Goal: Information Seeking & Learning: Learn about a topic

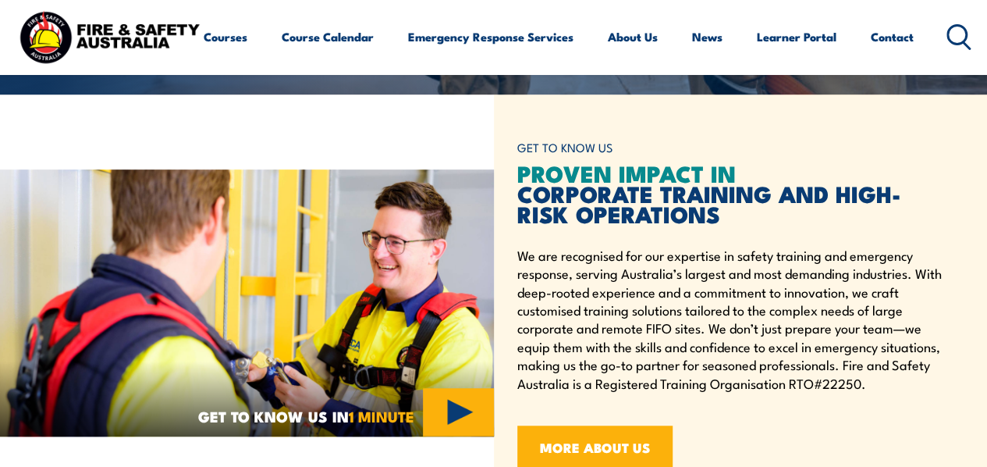
scroll to position [78, 0]
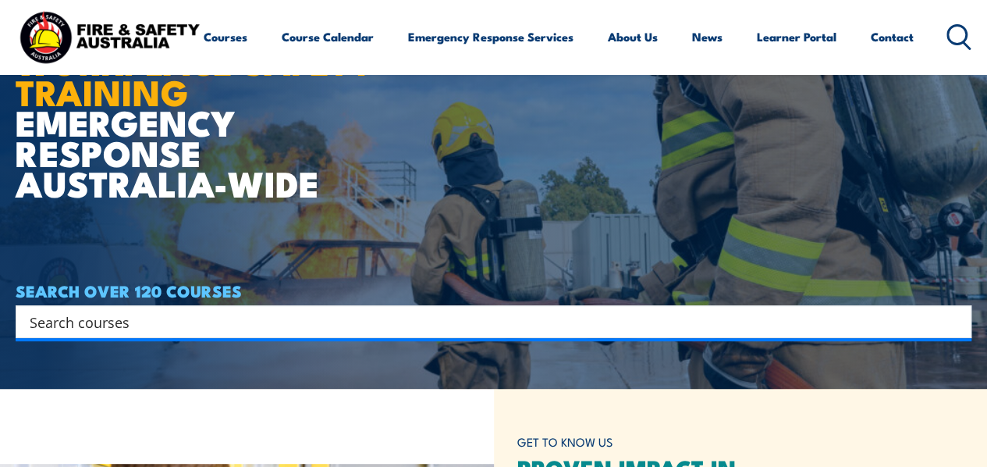
click at [132, 322] on input "Search input" at bounding box center [484, 321] width 908 height 23
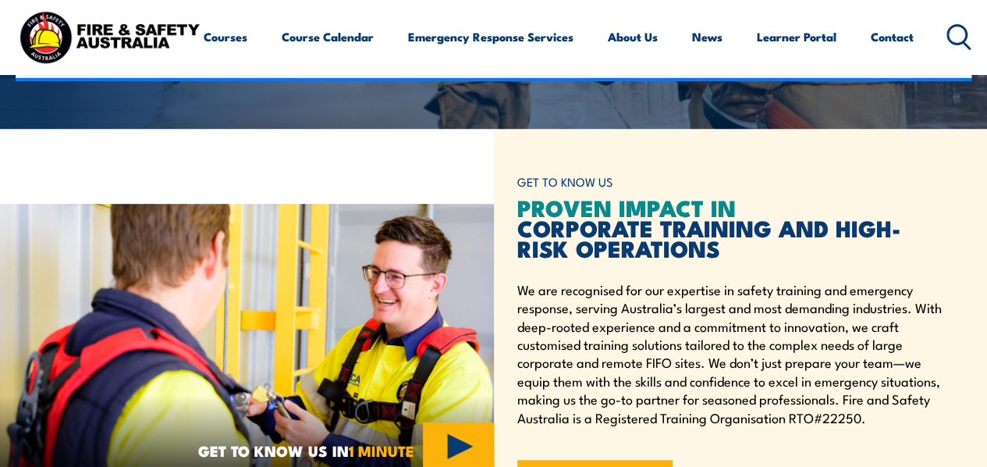
scroll to position [390, 0]
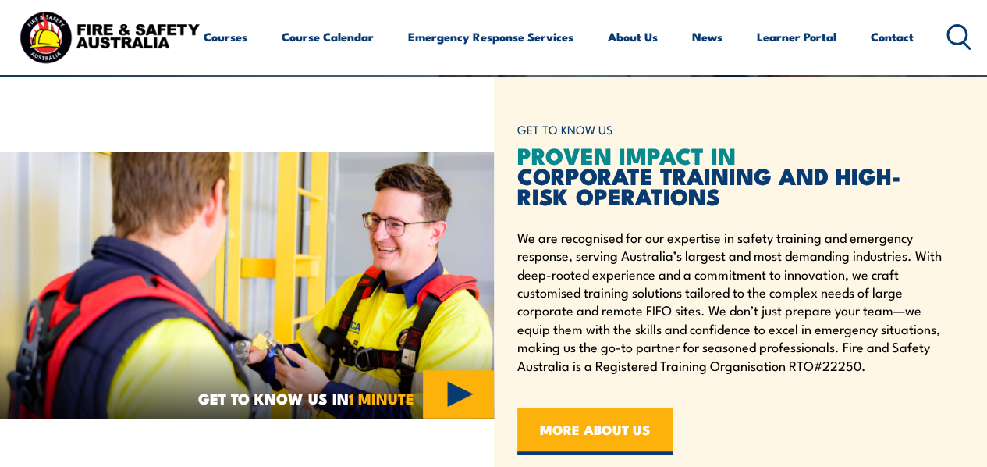
click at [557, 197] on h2 "PROVEN IMPACT IN CORPORATE TRAINING AND HIGH-RISK OPERATIONS" at bounding box center [731, 174] width 428 height 61
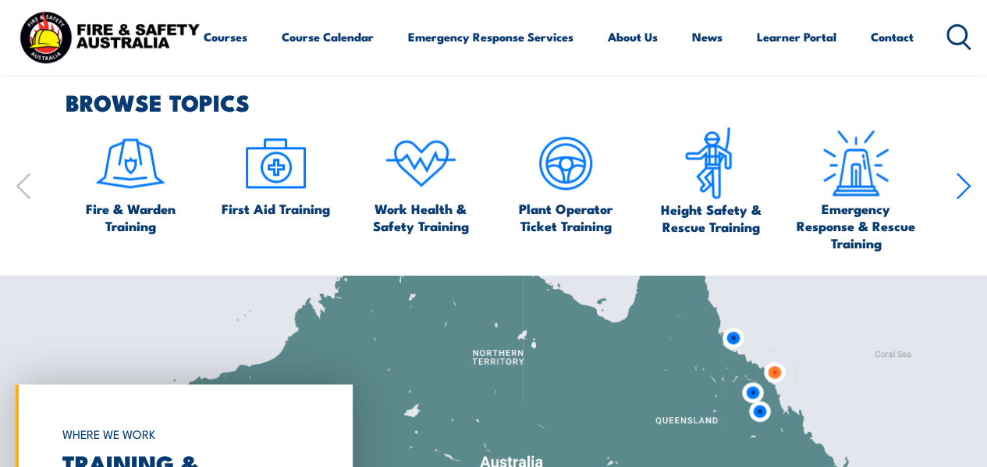
scroll to position [937, 0]
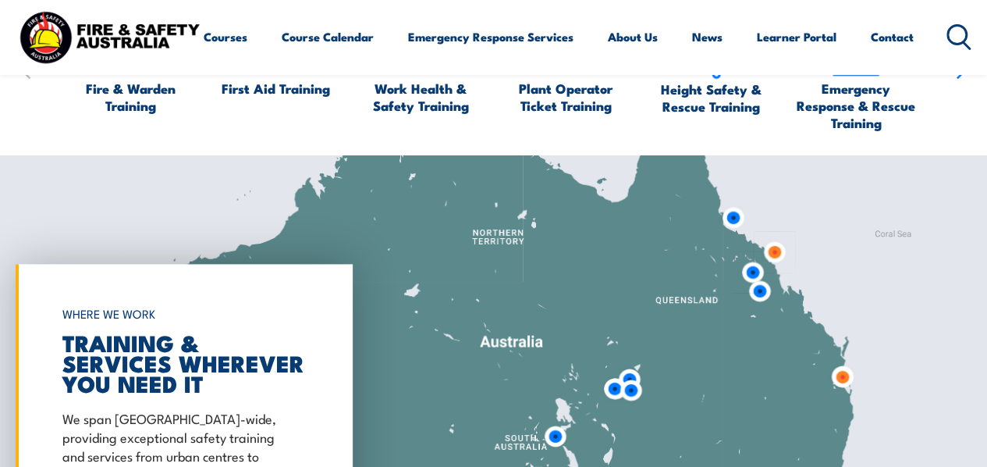
click at [849, 379] on img at bounding box center [842, 376] width 41 height 41
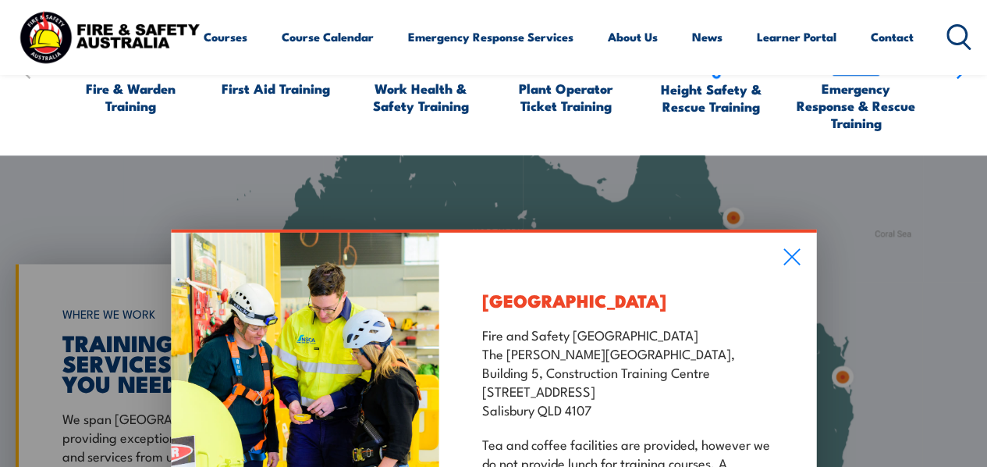
click at [813, 240] on div "Salisbury Fire and Safety Australia The Bob Marshman Building, Building 5, Cons…" at bounding box center [627, 416] width 377 height 369
click at [796, 246] on div "Salisbury Fire and Safety Australia The Bob Marshman Building, Building 5, Cons…" at bounding box center [627, 416] width 377 height 369
click at [790, 258] on icon at bounding box center [792, 255] width 18 height 17
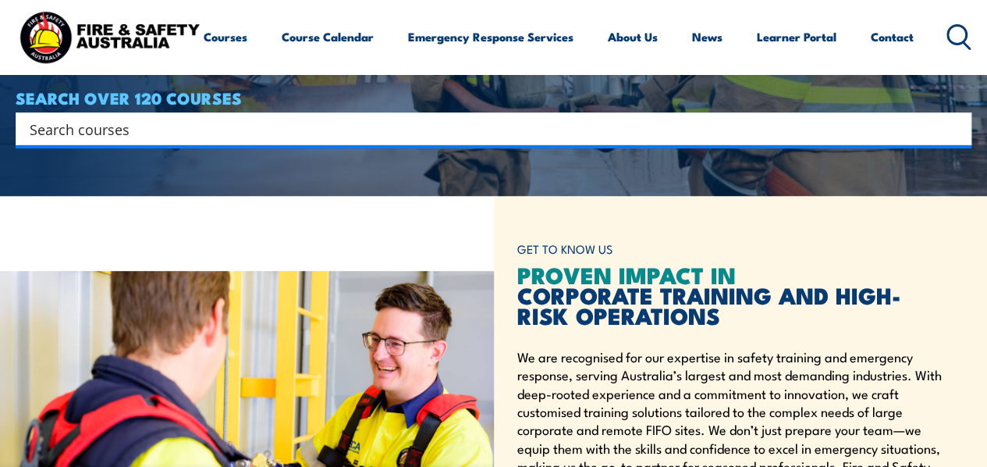
scroll to position [78, 0]
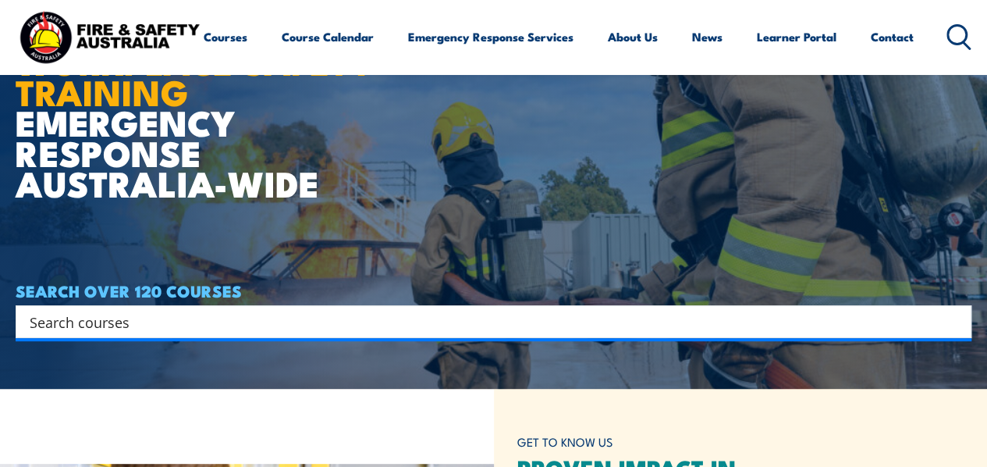
click at [276, 320] on input "Search input" at bounding box center [484, 321] width 908 height 23
type input "qld fire and evacuation training"
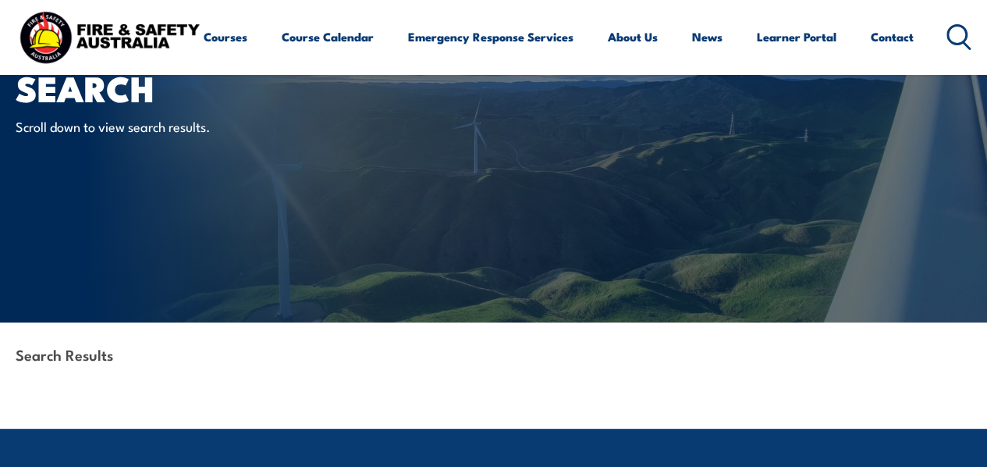
scroll to position [91, 0]
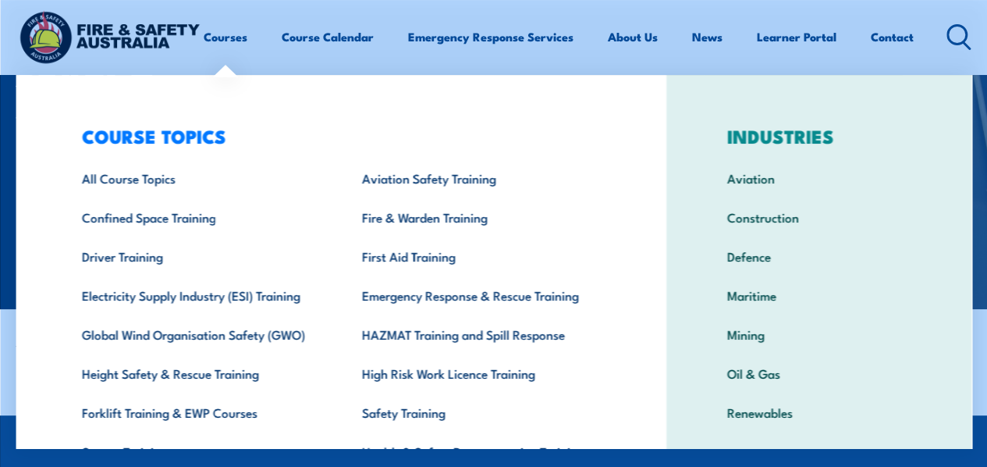
click at [52, 87] on div "COURSE TOPICS All Course Topics Aviation Safety Training Confined Space Trainin…" at bounding box center [341, 321] width 651 height 493
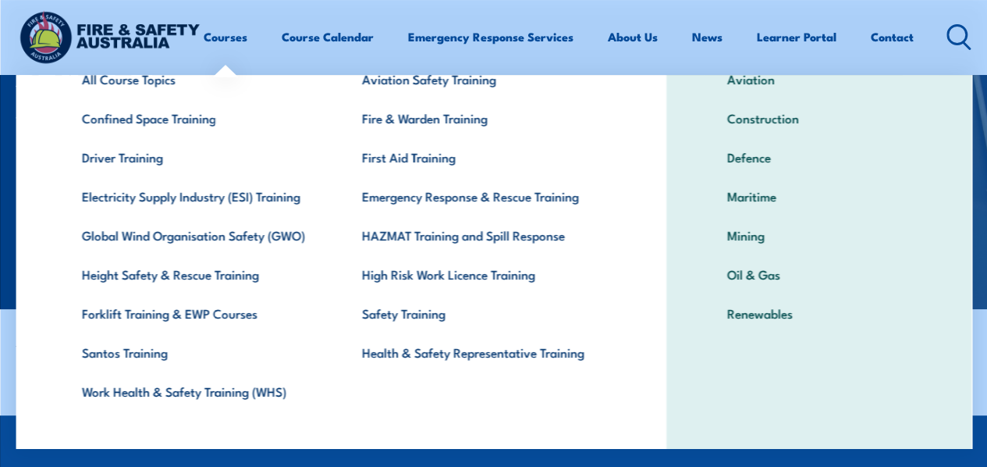
scroll to position [100, 0]
click at [261, 386] on link "Work Health & Safety Training (WHS)" at bounding box center [197, 390] width 280 height 39
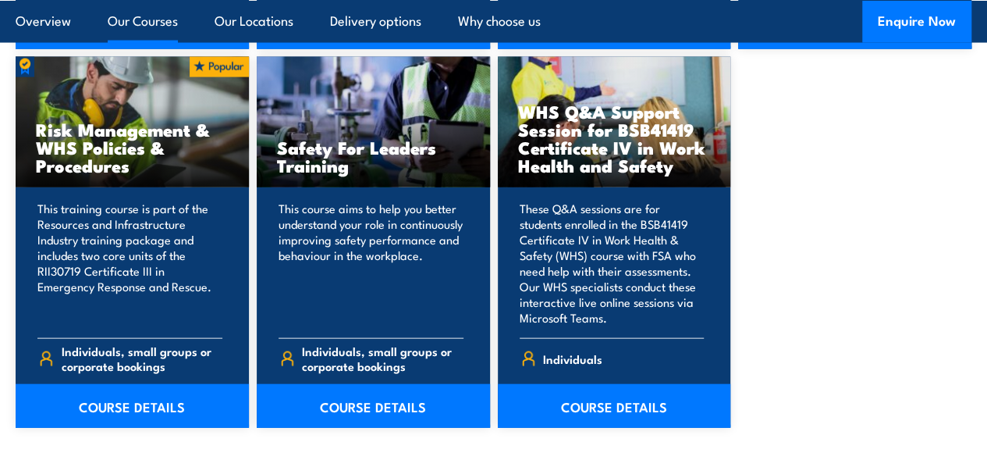
scroll to position [1599, 0]
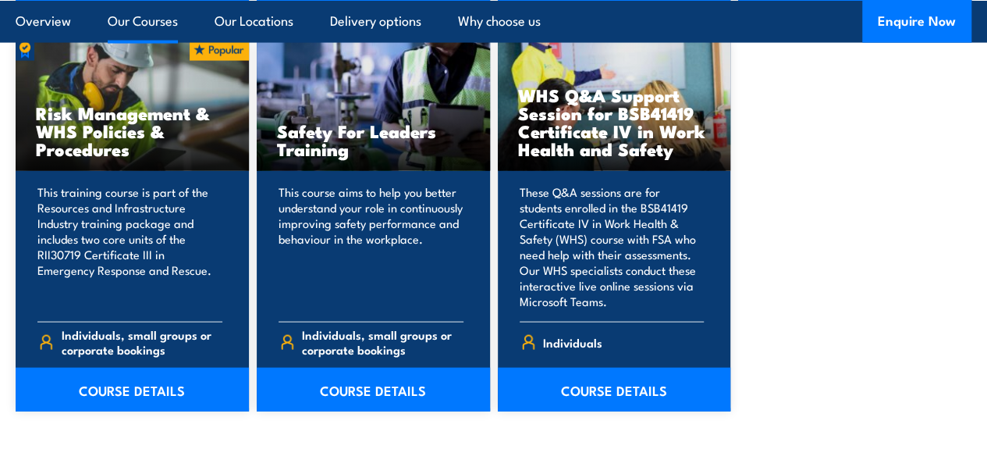
click at [126, 21] on link "Our Courses" at bounding box center [143, 20] width 70 height 41
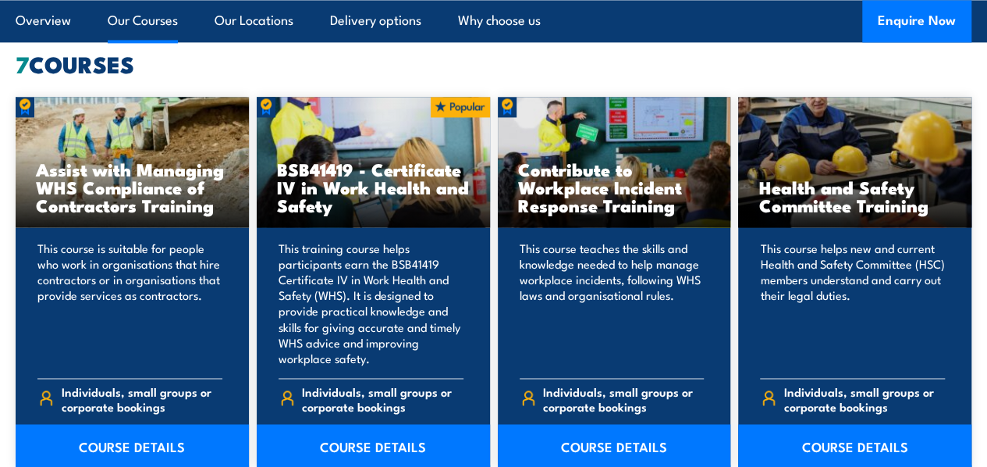
scroll to position [1157, 0]
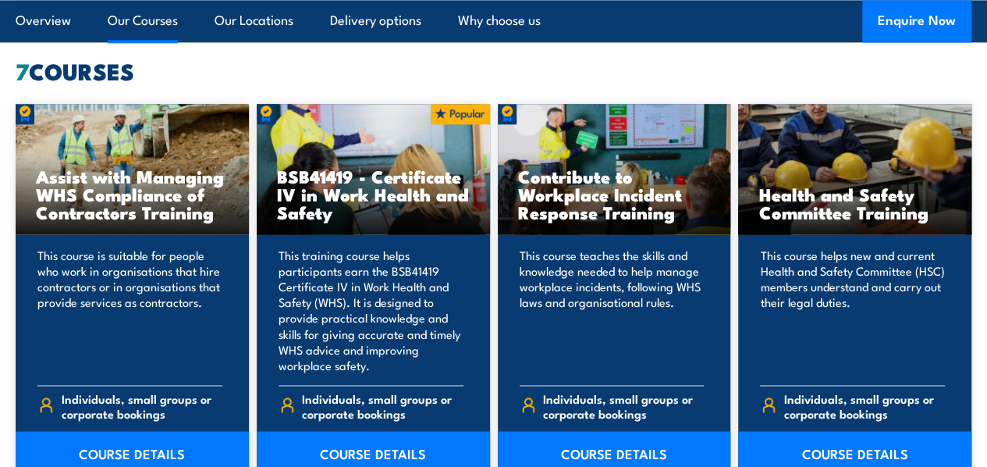
click at [165, 23] on link "Our Courses" at bounding box center [143, 20] width 70 height 41
click at [58, 26] on link "Overview" at bounding box center [43, 20] width 55 height 41
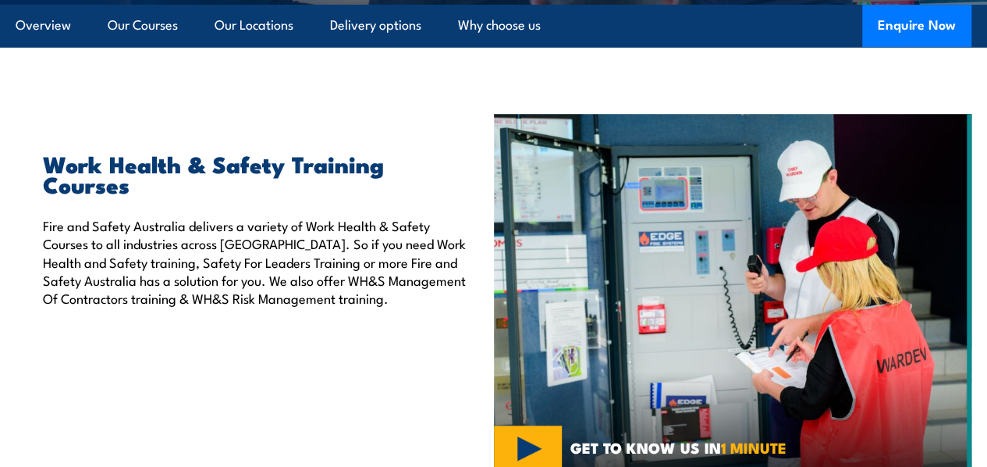
scroll to position [382, 0]
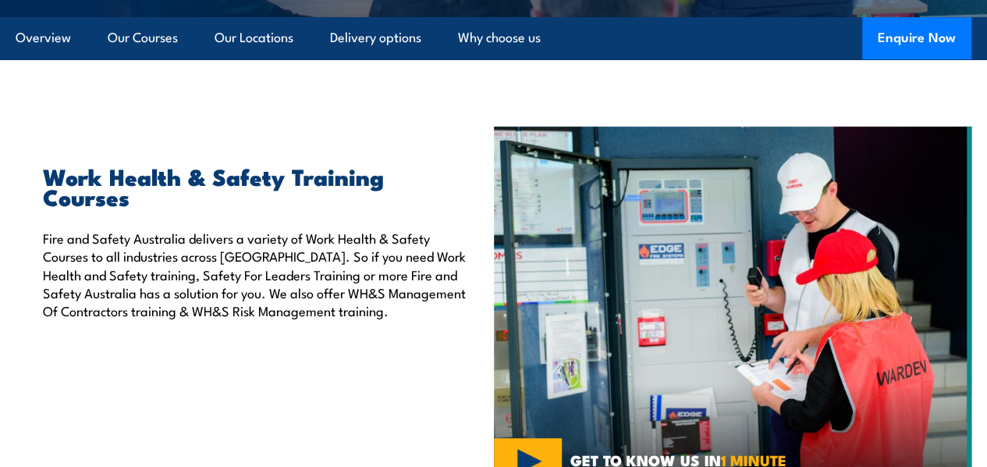
click at [56, 59] on link "Overview" at bounding box center [43, 37] width 55 height 41
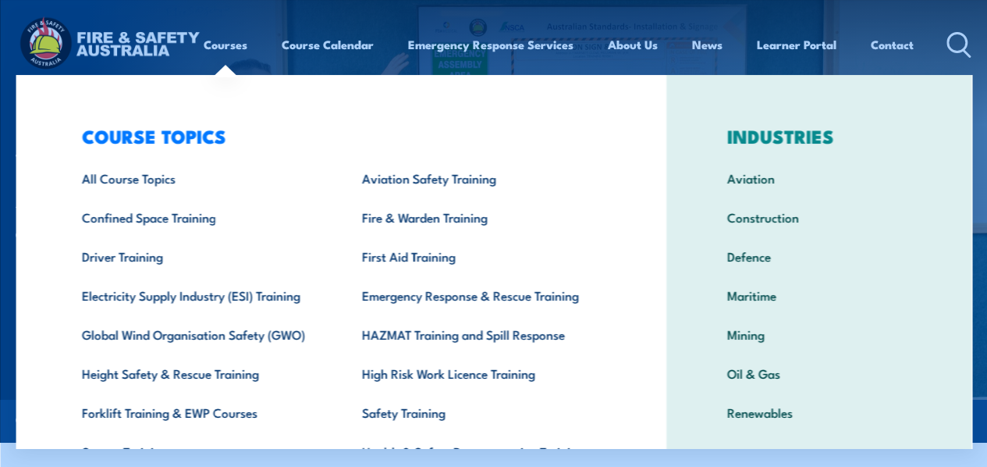
click at [56, 91] on div "COURSE TOPICS All Course Topics Aviation Safety Training Confined Space Trainin…" at bounding box center [341, 321] width 651 height 493
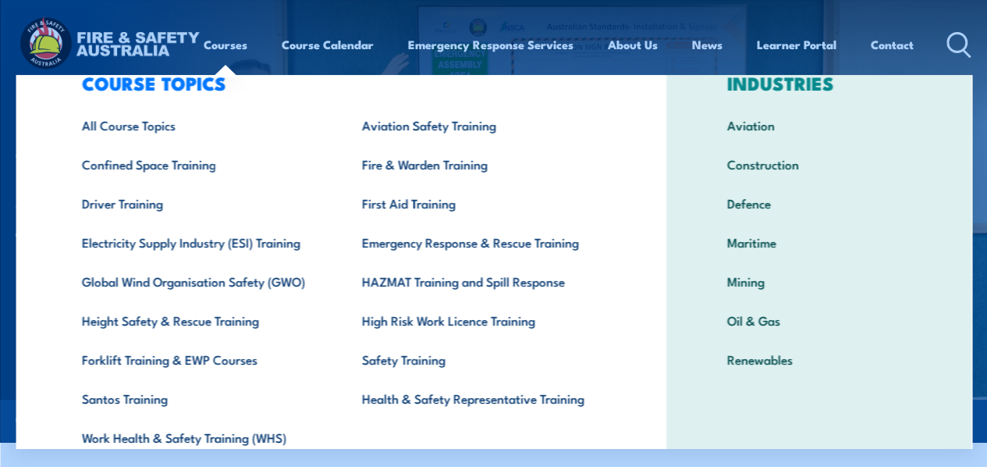
scroll to position [78, 0]
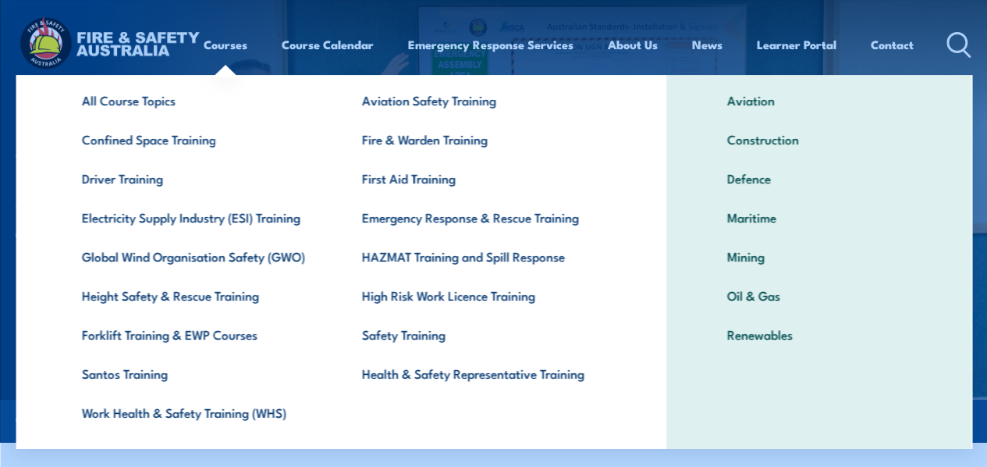
click at [413, 148] on link "Fire & Warden Training" at bounding box center [477, 138] width 280 height 39
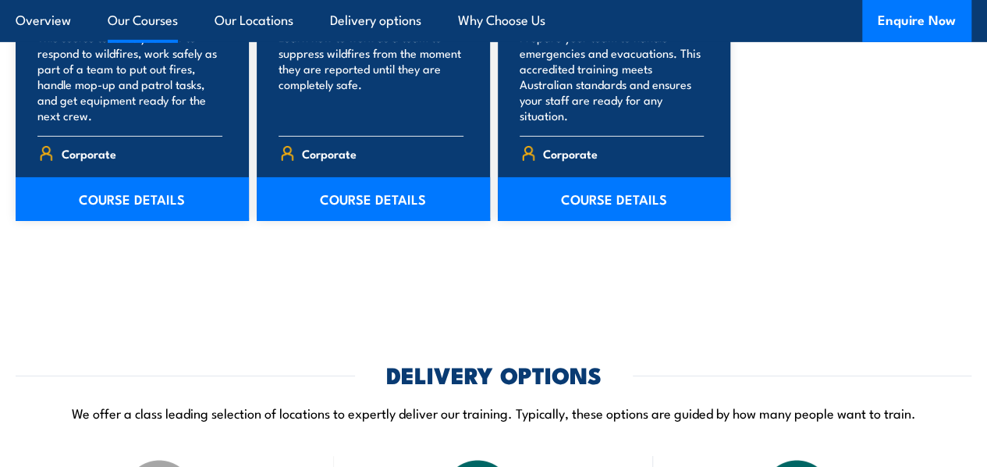
scroll to position [2561, 0]
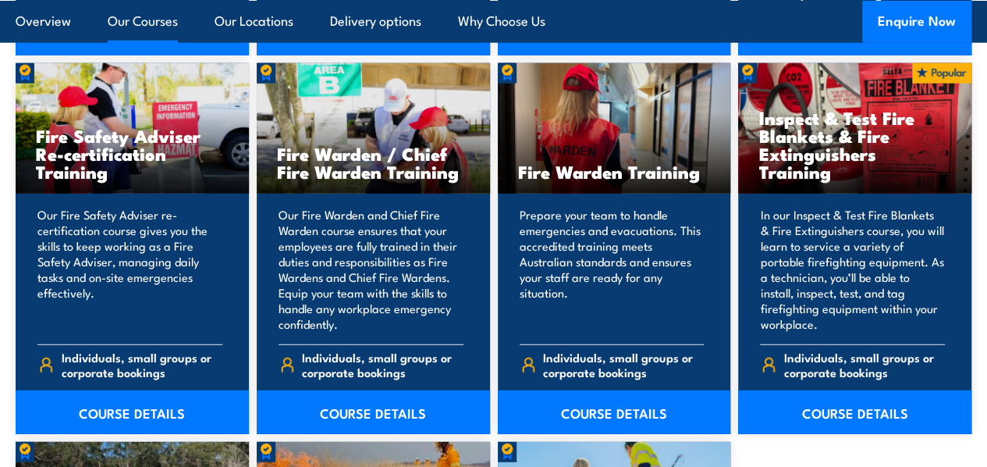
scroll to position [2018, 0]
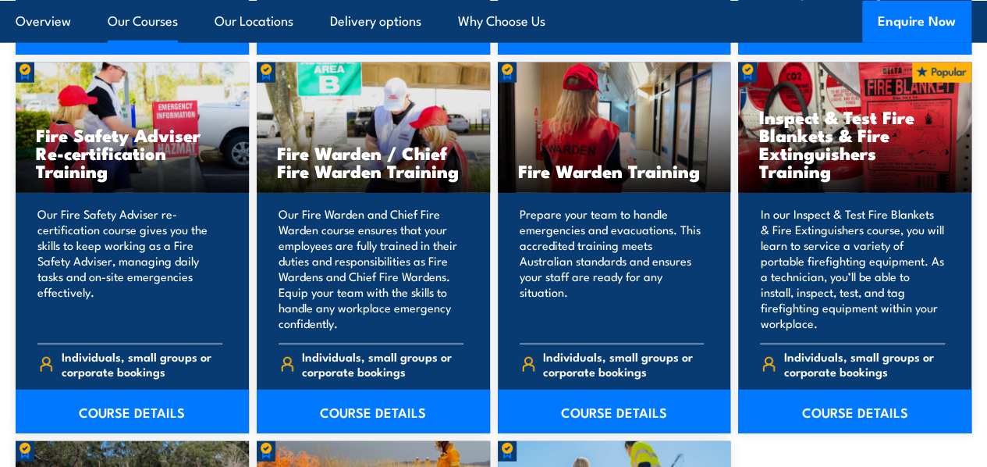
click at [636, 420] on link "COURSE DETAILS" at bounding box center [614, 411] width 233 height 44
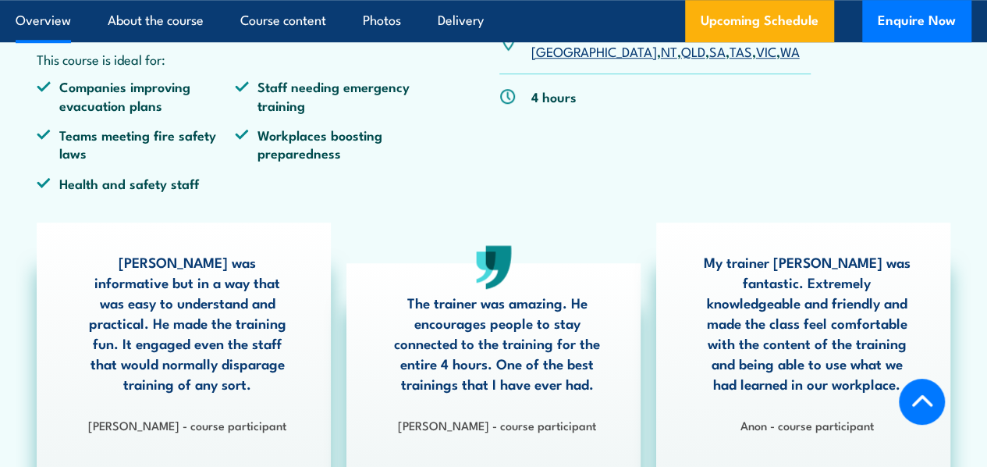
scroll to position [639, 0]
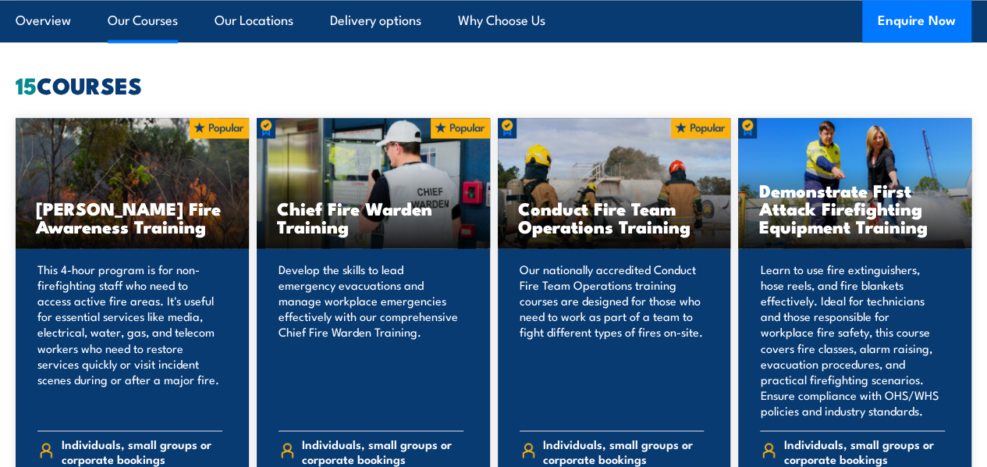
scroll to position [1237, 0]
